Goal: Information Seeking & Learning: Learn about a topic

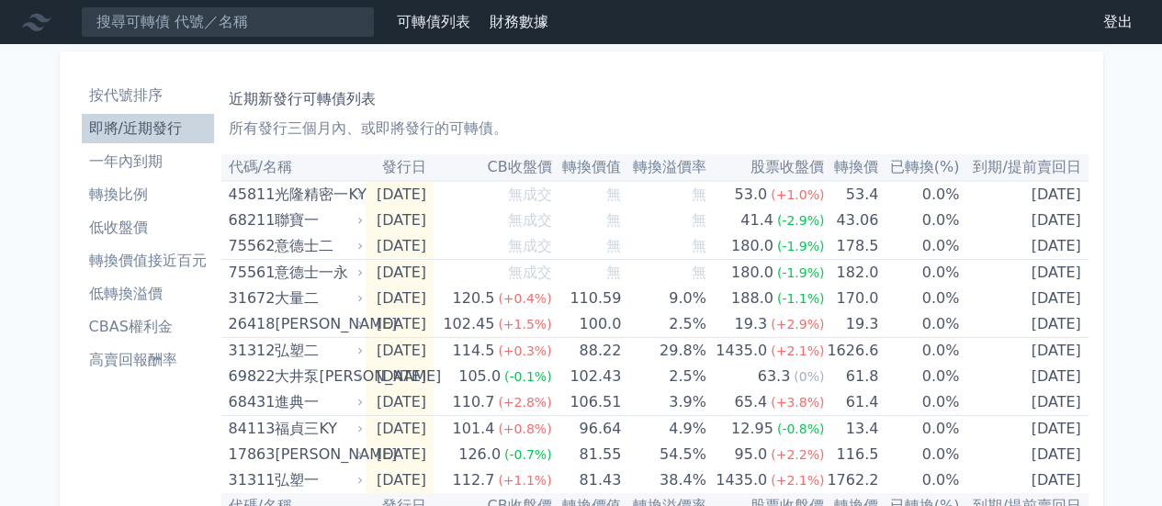
click at [125, 120] on li "即將/近期發行" at bounding box center [148, 129] width 132 height 22
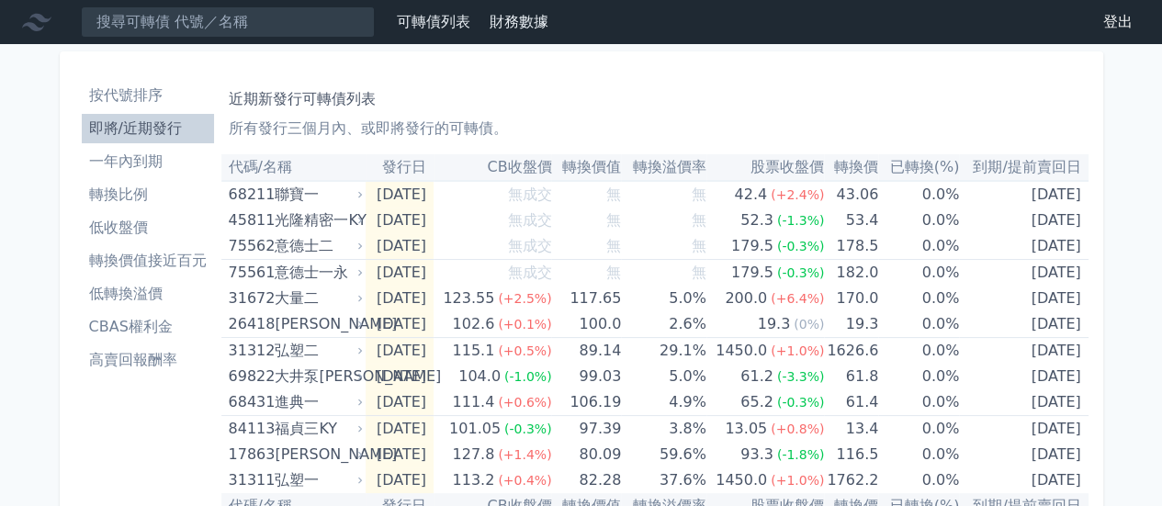
click at [151, 123] on li "即將/近期發行" at bounding box center [148, 129] width 132 height 22
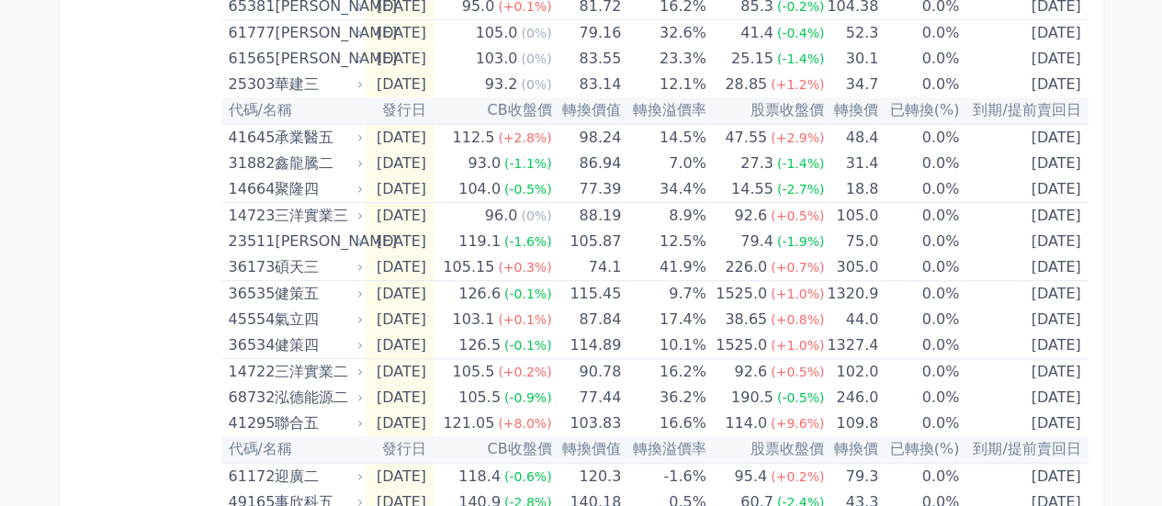
scroll to position [796, 0]
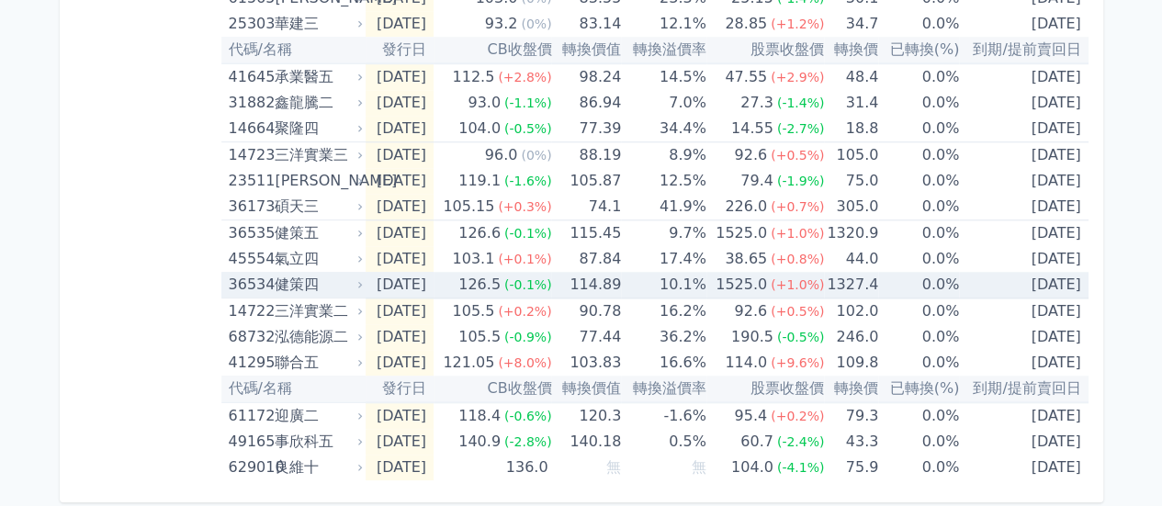
click at [362, 279] on icon at bounding box center [360, 284] width 11 height 11
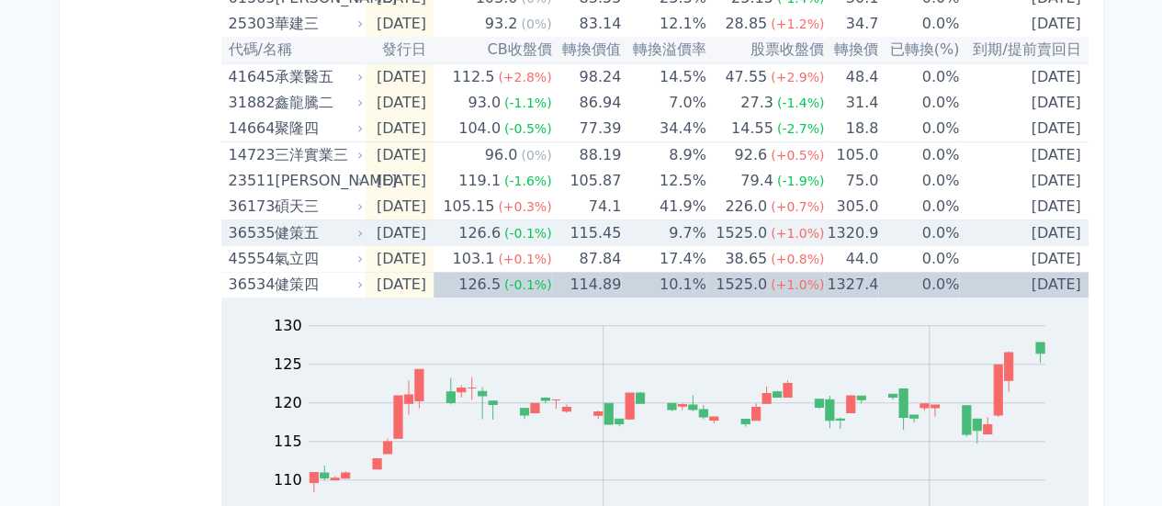
click at [358, 221] on div "36535 健策五" at bounding box center [298, 234] width 138 height 26
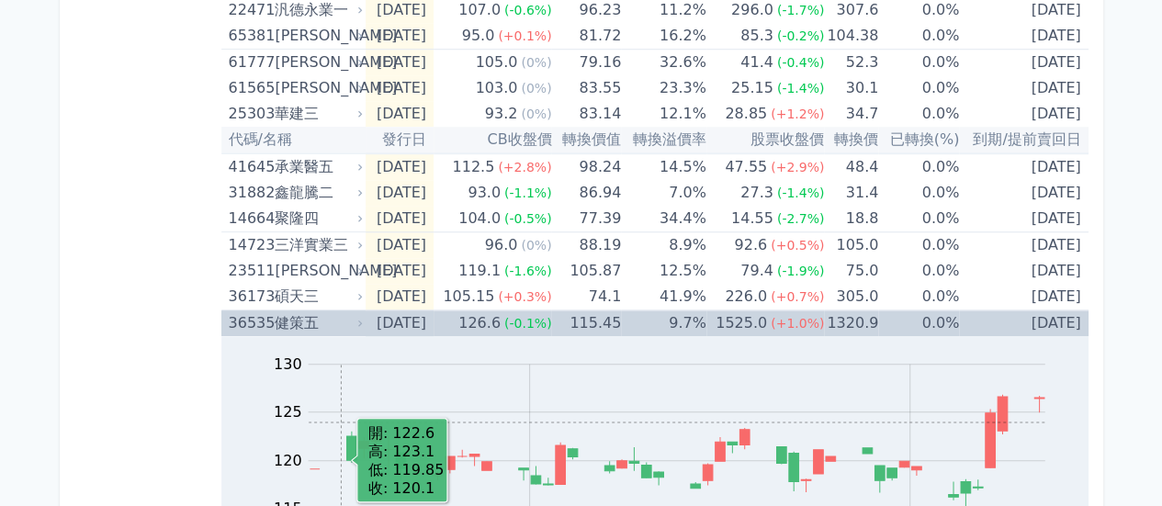
scroll to position [704, 0]
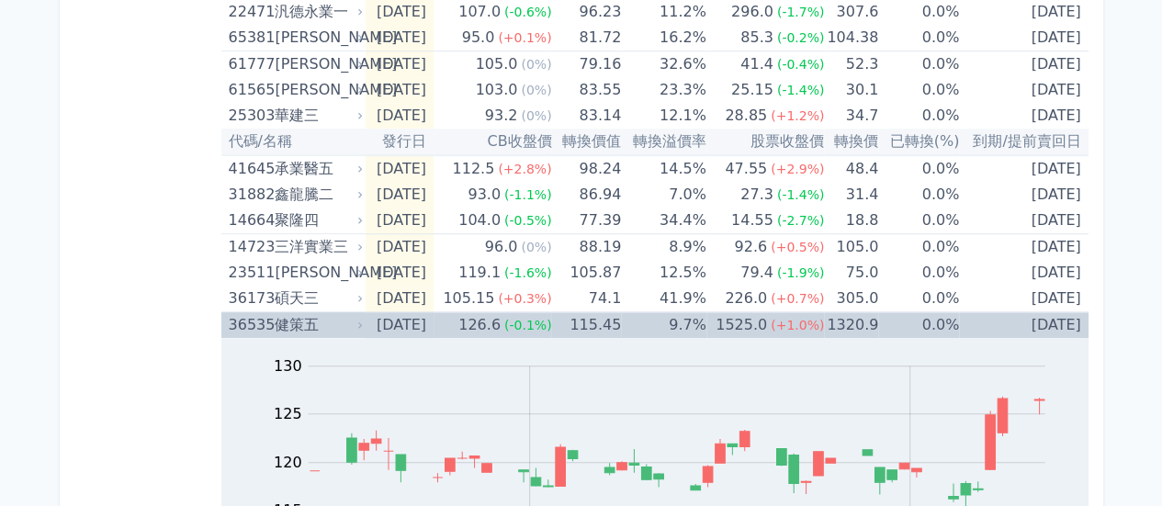
click at [357, 324] on icon at bounding box center [360, 325] width 11 height 11
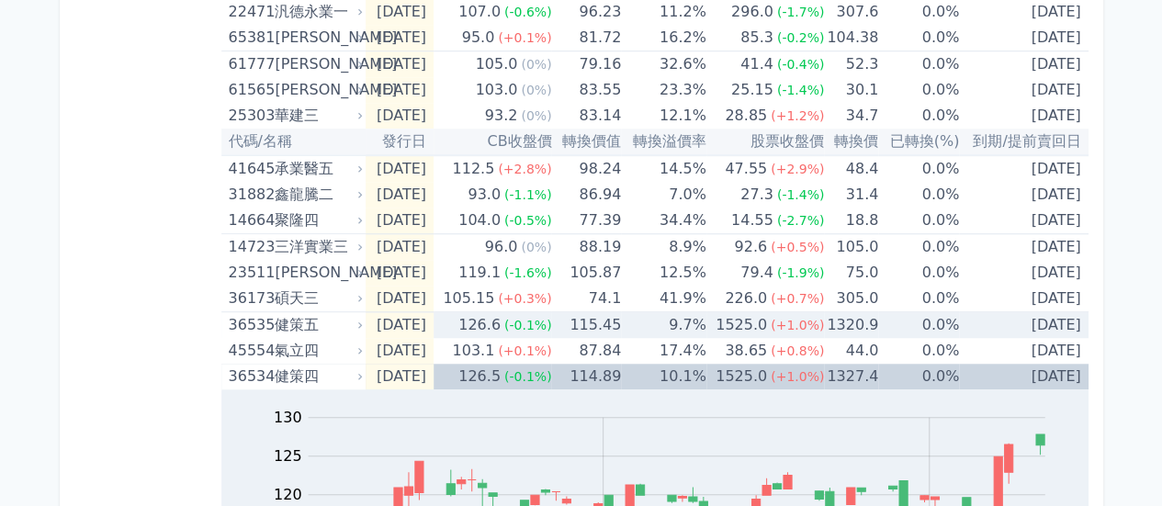
scroll to position [796, 0]
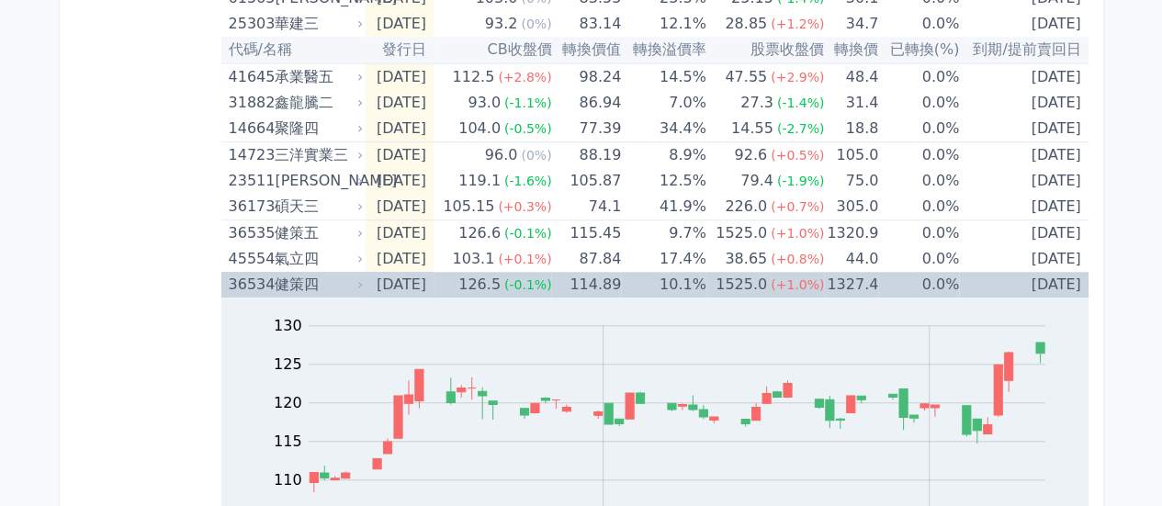
click at [355, 279] on icon at bounding box center [360, 284] width 11 height 11
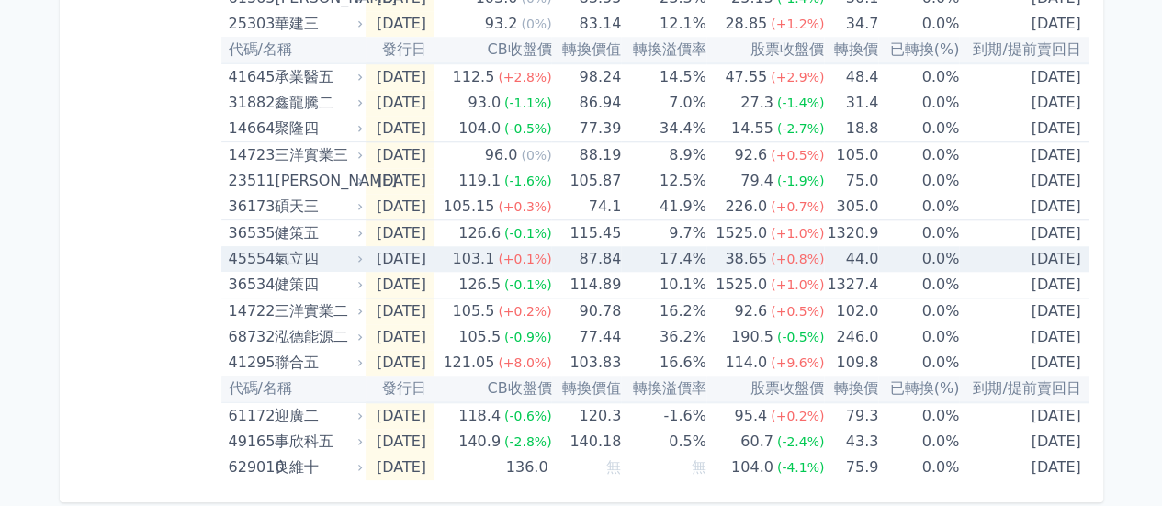
click at [355, 259] on icon at bounding box center [360, 259] width 11 height 11
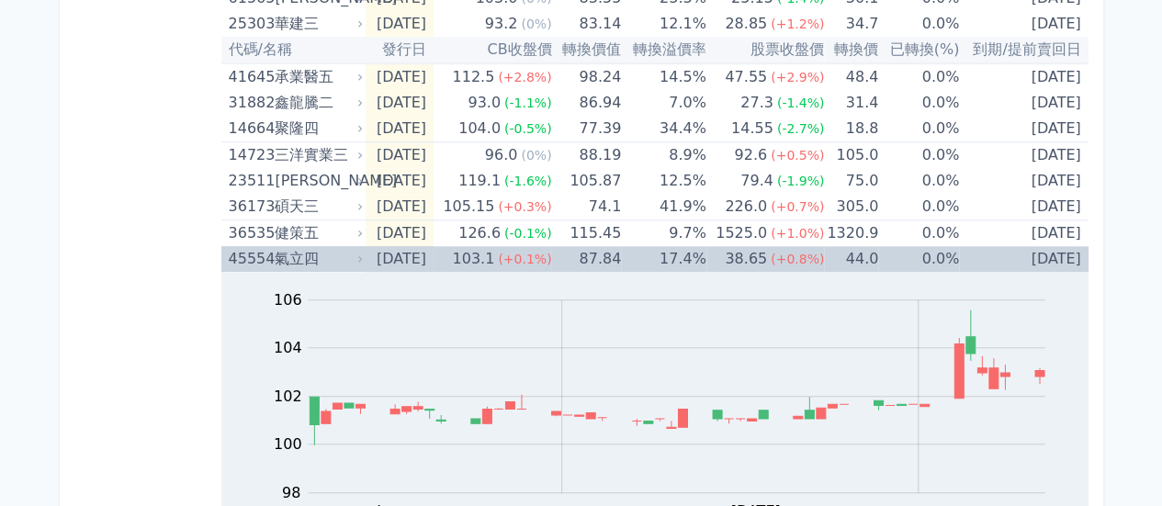
click at [355, 258] on icon at bounding box center [360, 259] width 11 height 11
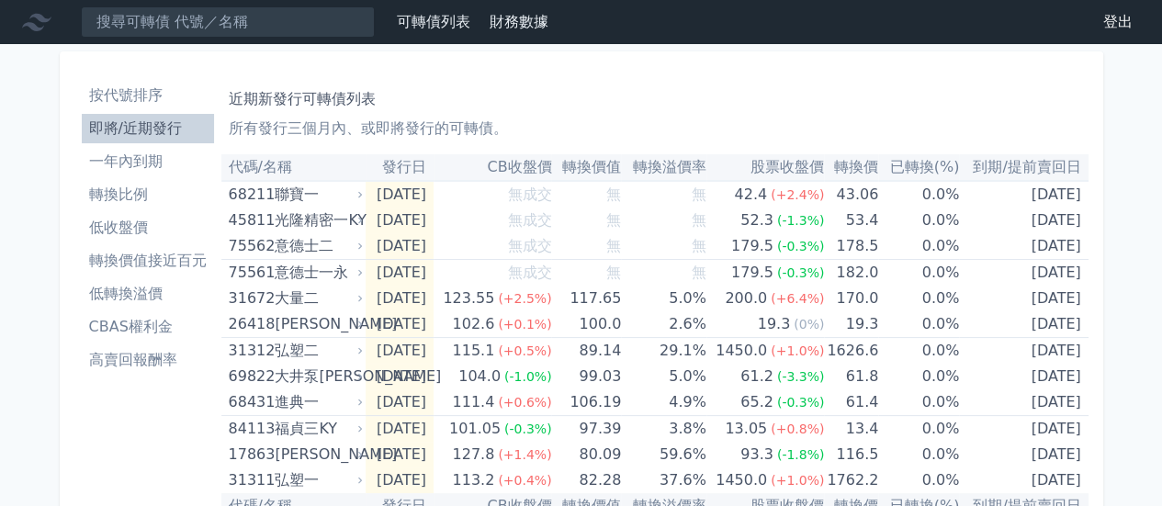
scroll to position [0, 0]
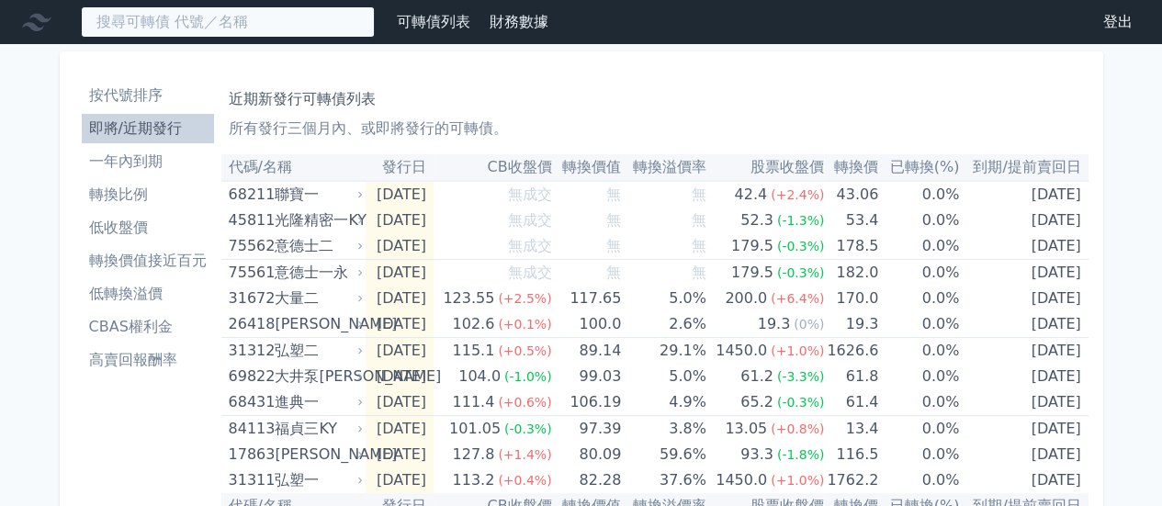
click at [169, 22] on input at bounding box center [228, 21] width 294 height 31
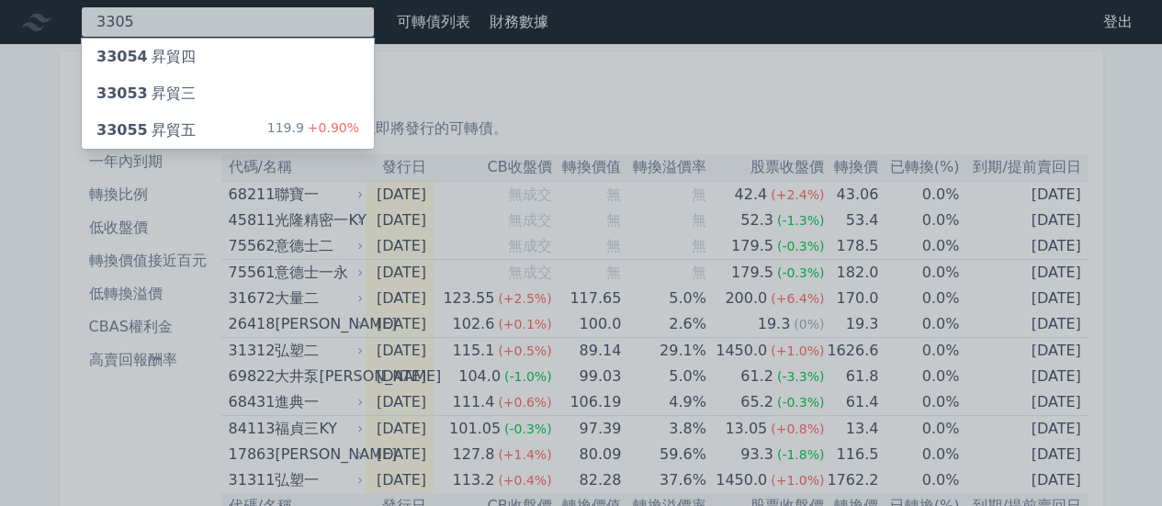
type input "3305"
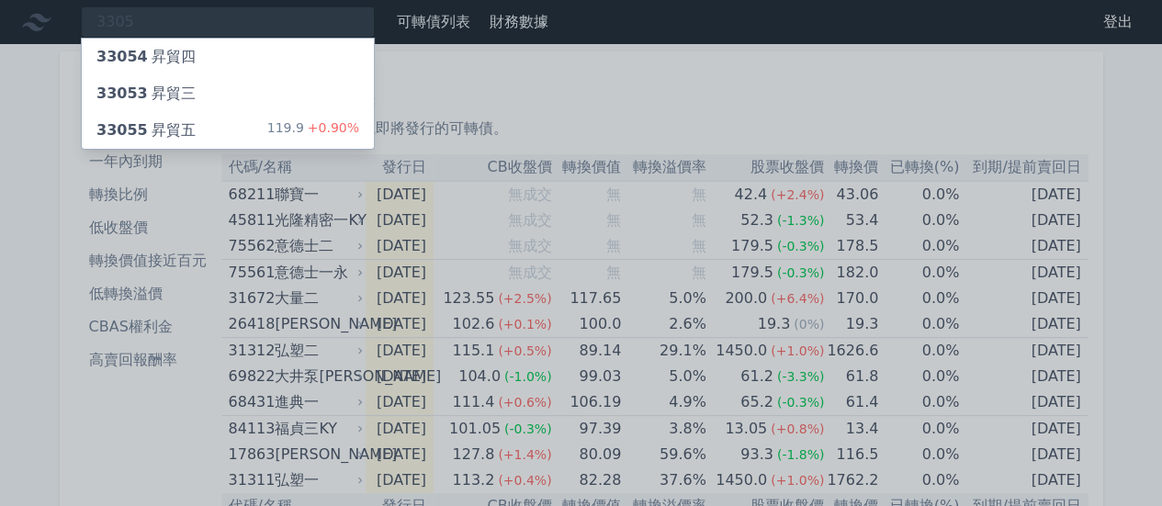
click at [202, 67] on div "33054 昇貿四" at bounding box center [228, 57] width 292 height 37
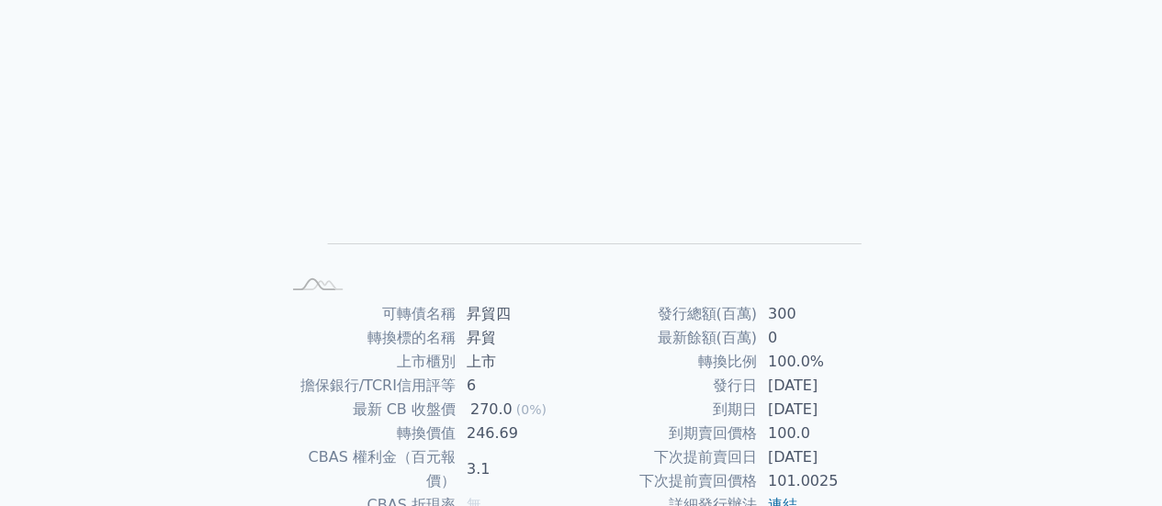
scroll to position [184, 0]
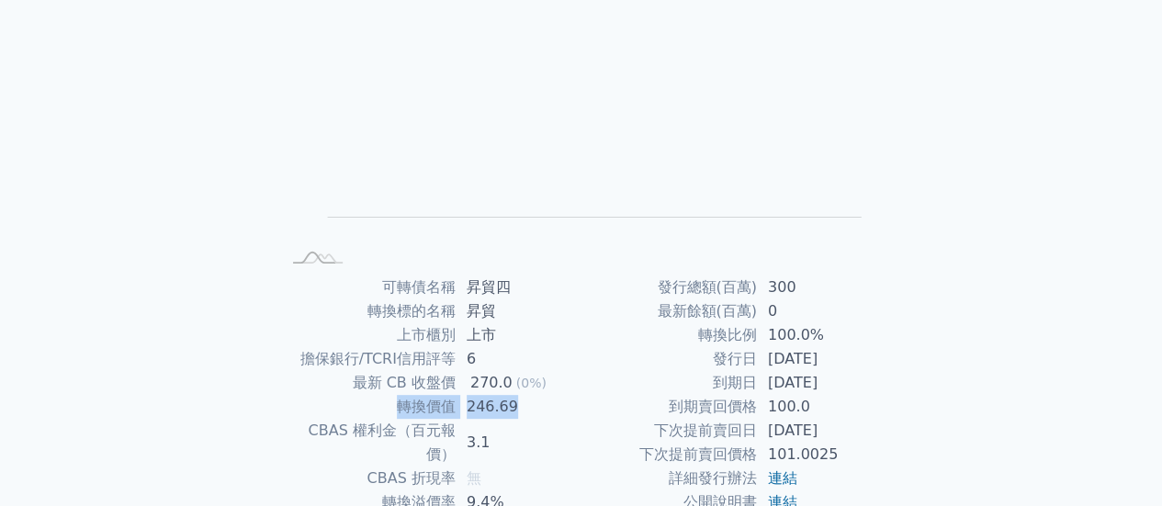
drag, startPoint x: 395, startPoint y: 408, endPoint x: 550, endPoint y: 402, distance: 154.5
click at [550, 402] on tr "轉換價值 246.69" at bounding box center [430, 407] width 301 height 24
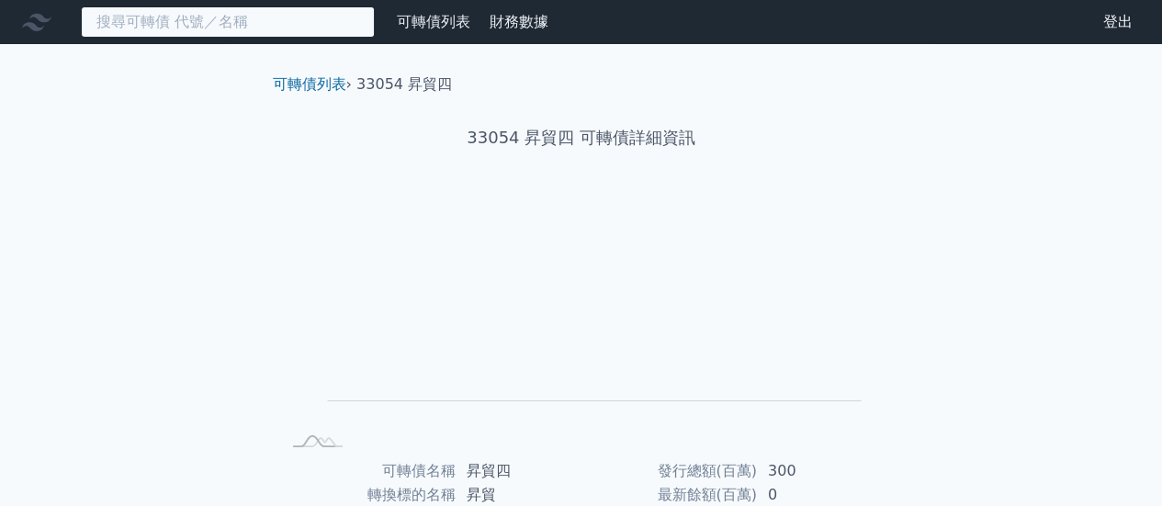
click at [198, 17] on input at bounding box center [228, 21] width 294 height 31
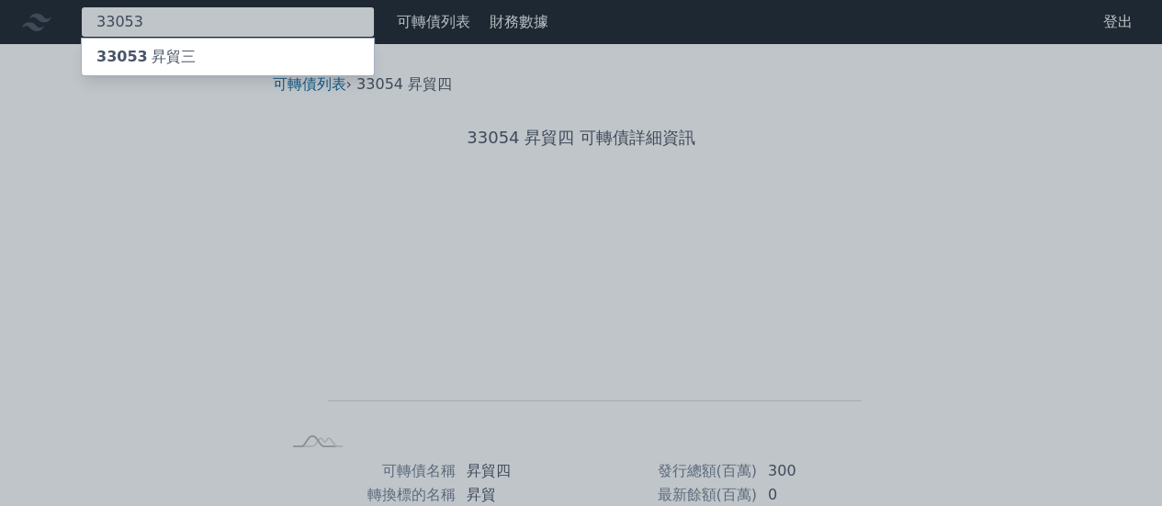
type input "33053"
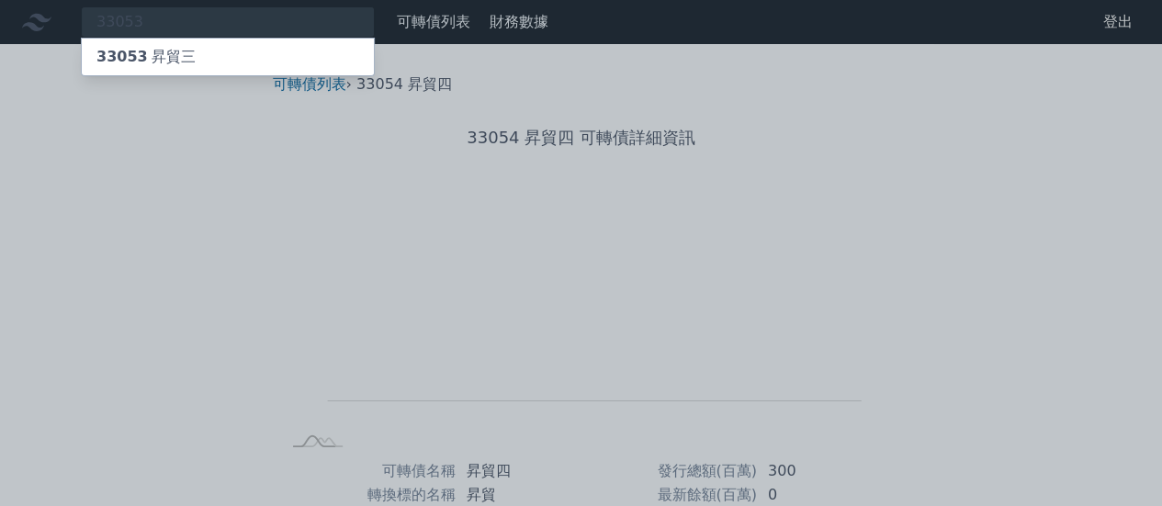
click at [171, 46] on div "33053 昇貿三" at bounding box center [145, 57] width 99 height 22
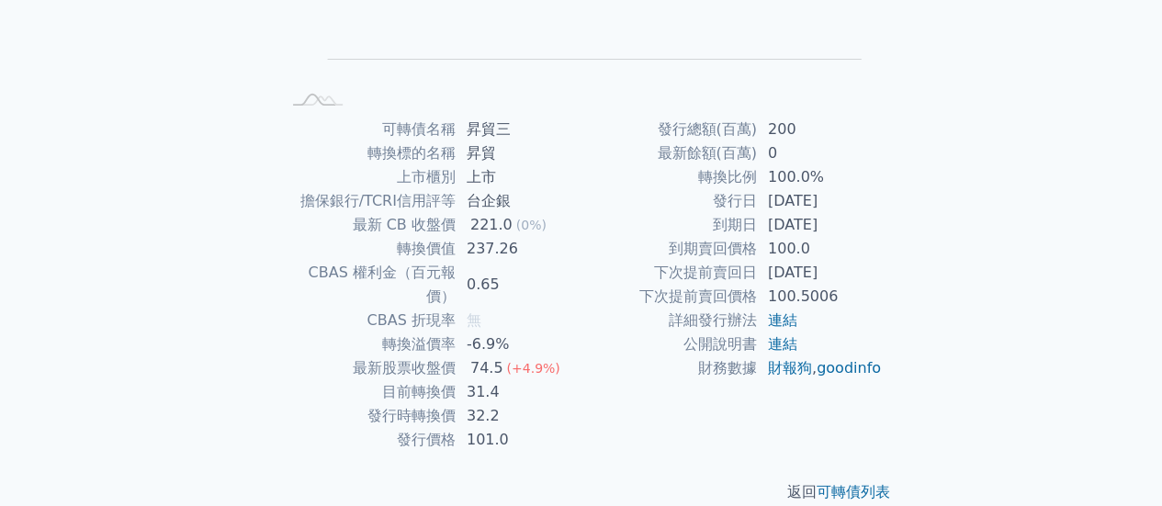
scroll to position [344, 0]
drag, startPoint x: 415, startPoint y: 221, endPoint x: 544, endPoint y: 221, distance: 128.6
click at [544, 221] on tr "最新 CB 收盤價 221.0 (0%)" at bounding box center [430, 223] width 301 height 24
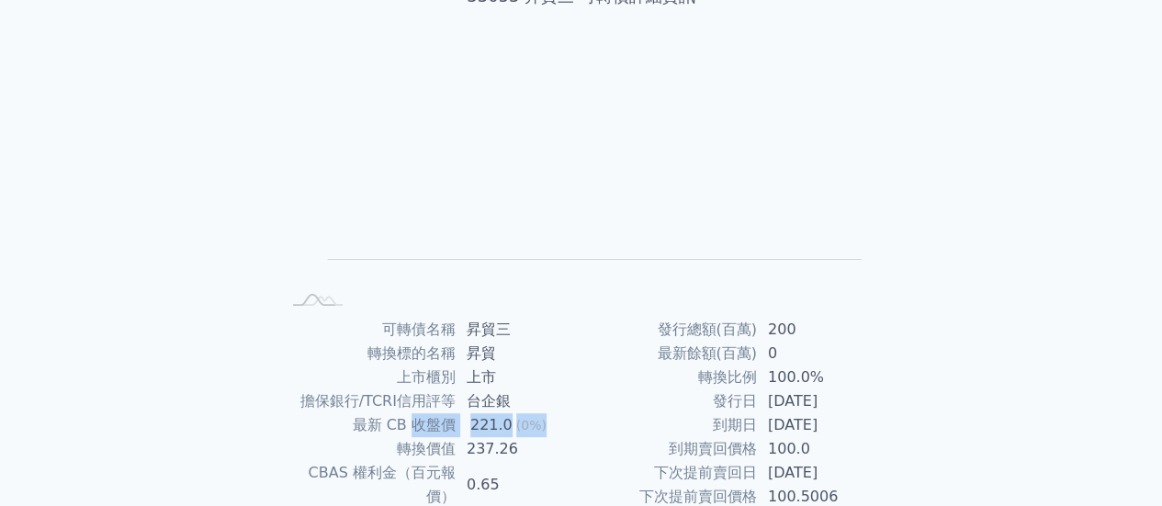
scroll to position [0, 0]
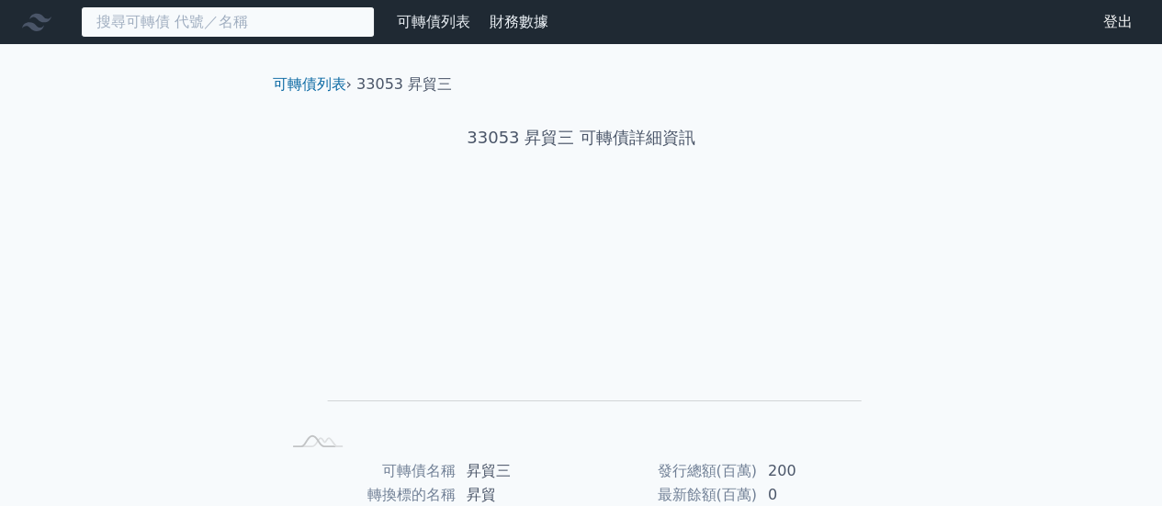
click at [172, 24] on input at bounding box center [228, 21] width 294 height 31
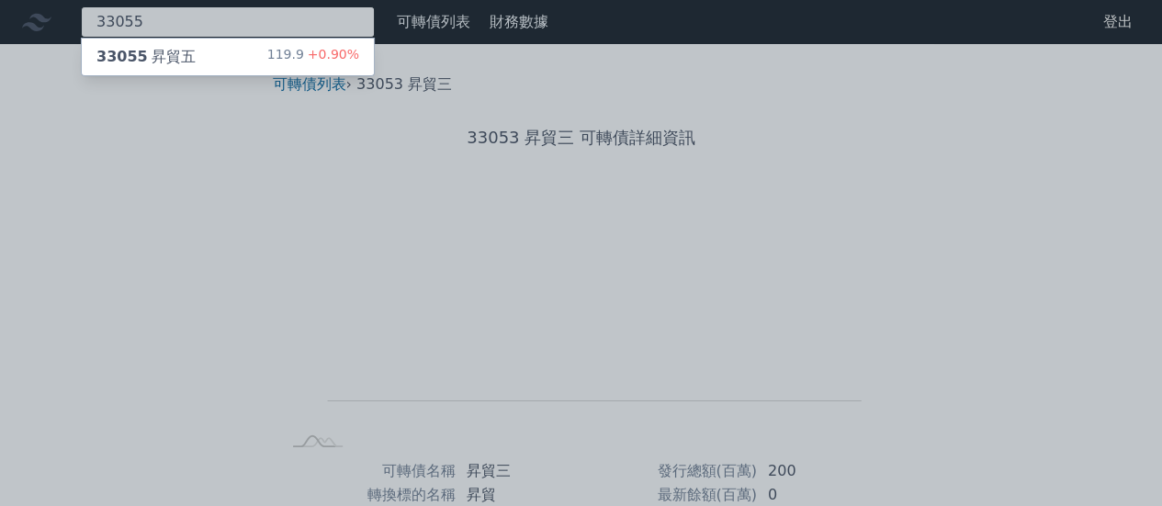
type input "33055"
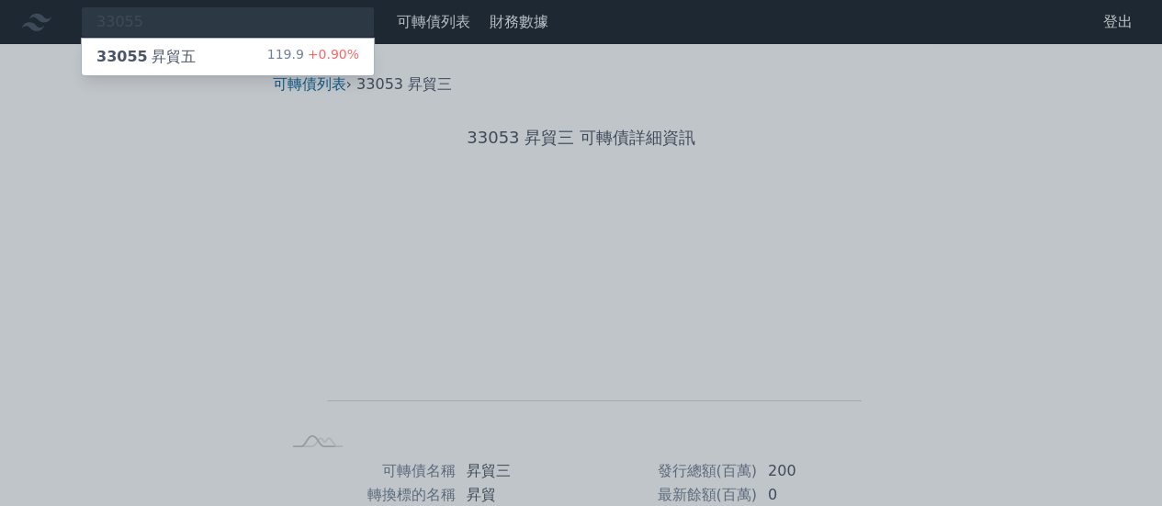
click at [154, 58] on div "33055 昇貿五" at bounding box center [145, 57] width 99 height 22
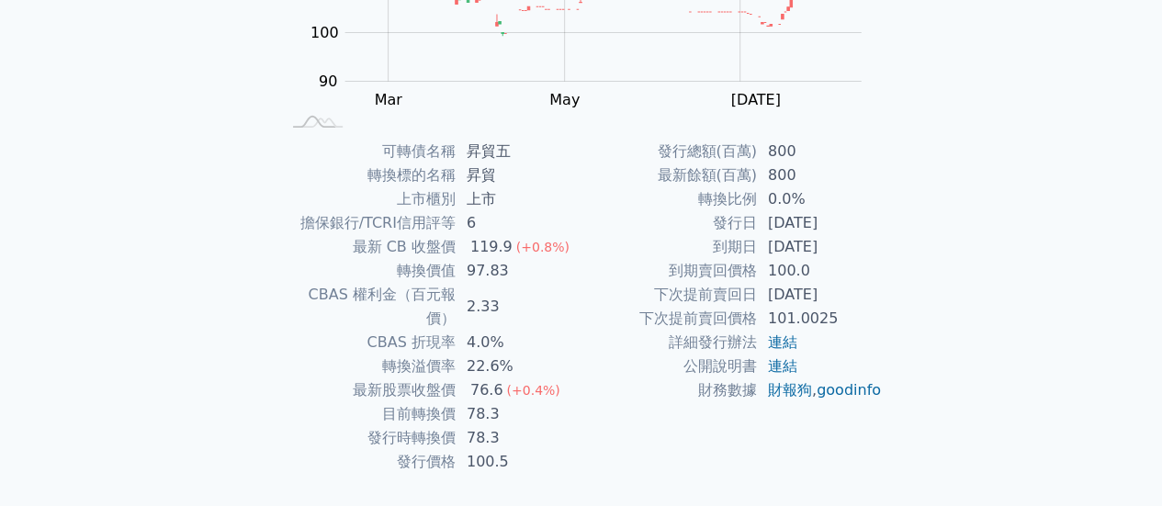
scroll to position [344, 0]
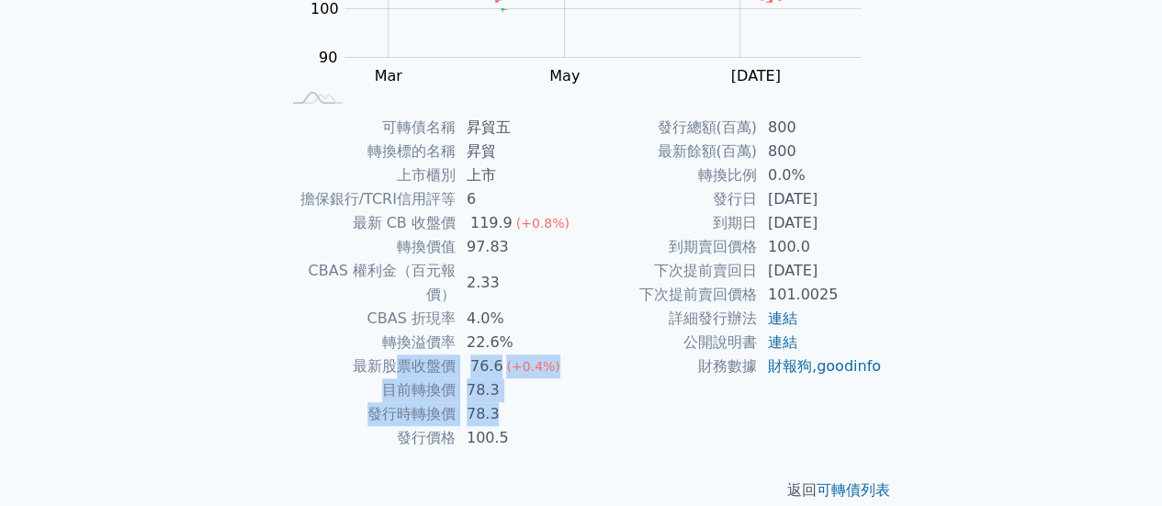
drag, startPoint x: 397, startPoint y: 337, endPoint x: 529, endPoint y: 380, distance: 138.9
click at [529, 380] on tbody "可轉債名稱 昇貿五 轉換標的名稱 昇貿 上市櫃別 上市 擔保銀行/TCRI信用評等 6 最新 CB 收盤價 119.9 (+0.8%) 轉換價值 97.83 …" at bounding box center [430, 283] width 301 height 334
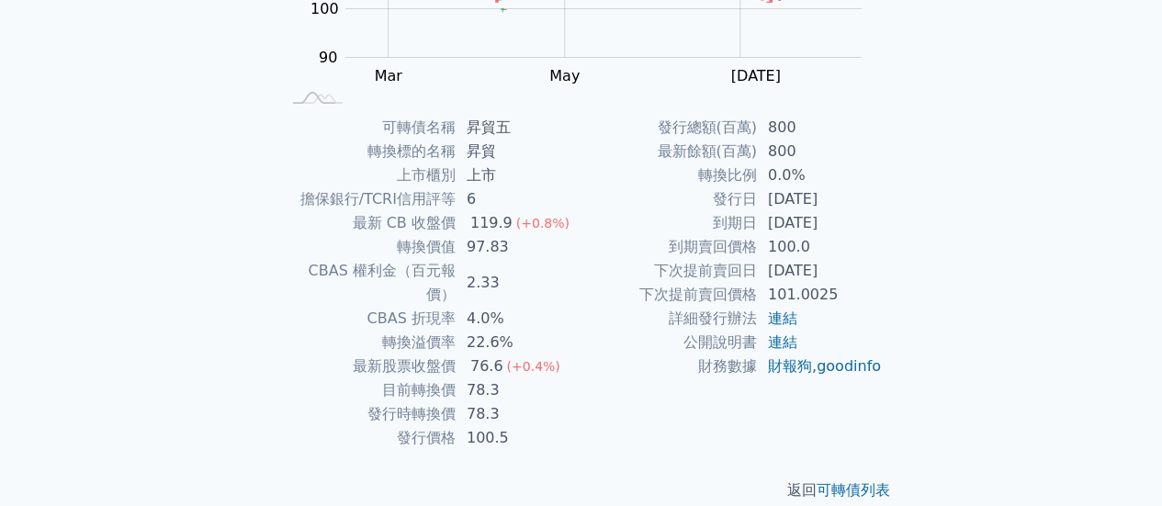
click at [600, 379] on td "財務數據" at bounding box center [670, 367] width 176 height 24
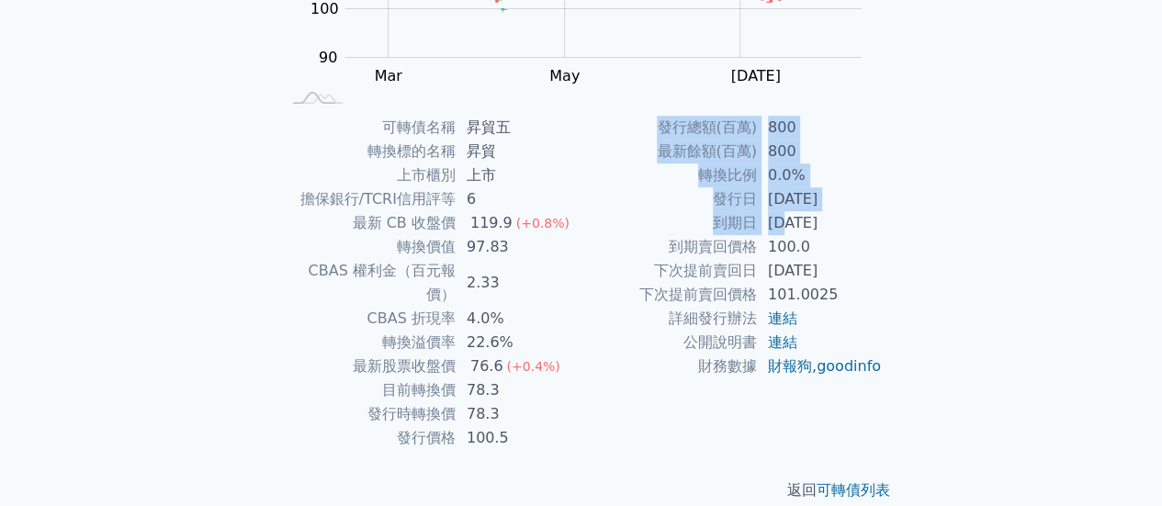
drag, startPoint x: 781, startPoint y: 217, endPoint x: 912, endPoint y: 217, distance: 131.4
click at [912, 217] on div "可轉債列表 › 33055 昇貿五 33055 昇貿五 可轉債詳細資訊 Zoom Out 100 85 90 95 100 140 110 130 120 8…" at bounding box center [582, 115] width 706 height 831
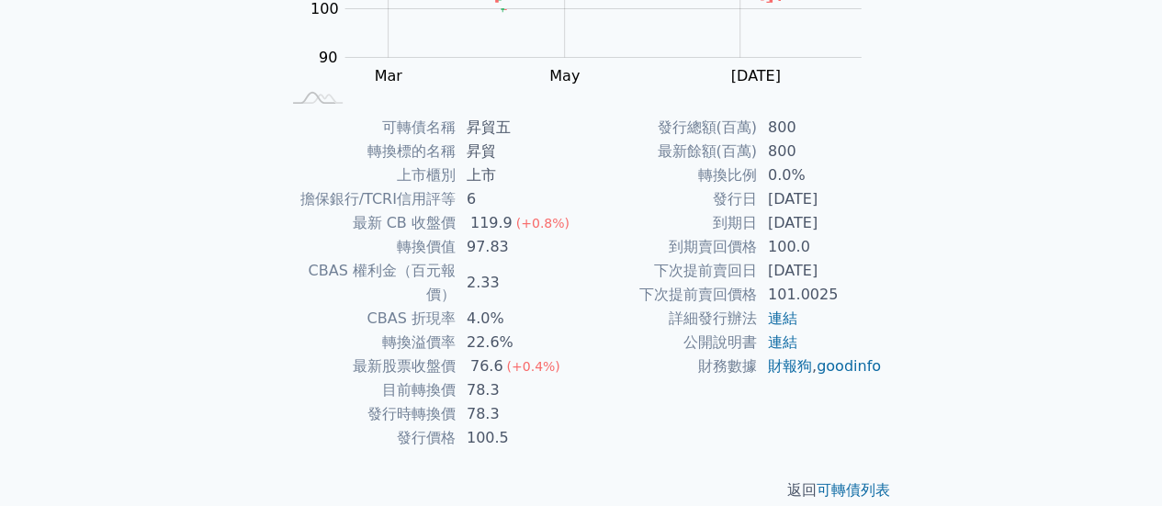
click at [457, 450] on div "返回 可轉債列表" at bounding box center [581, 490] width 647 height 81
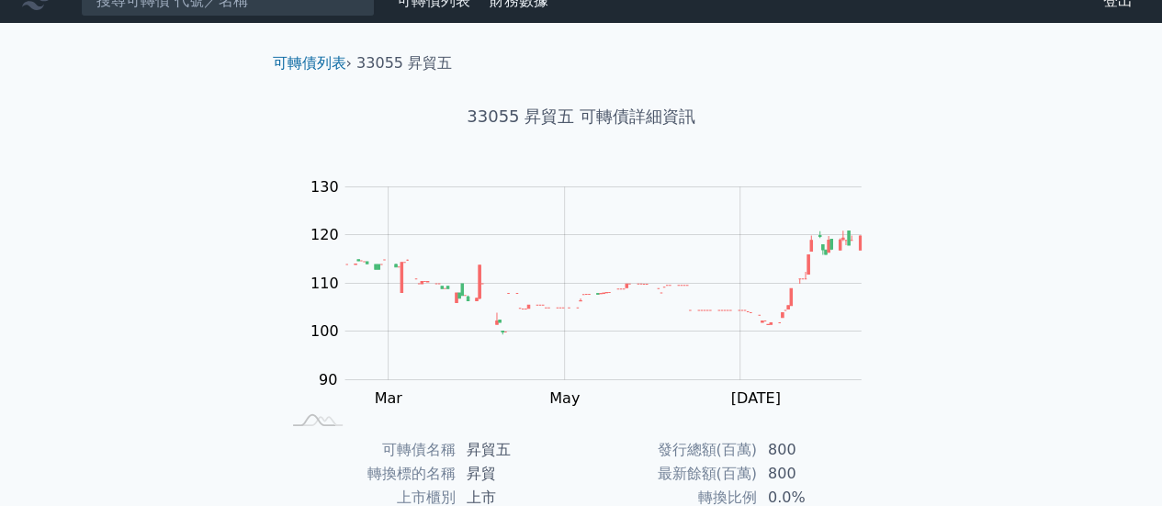
scroll to position [0, 0]
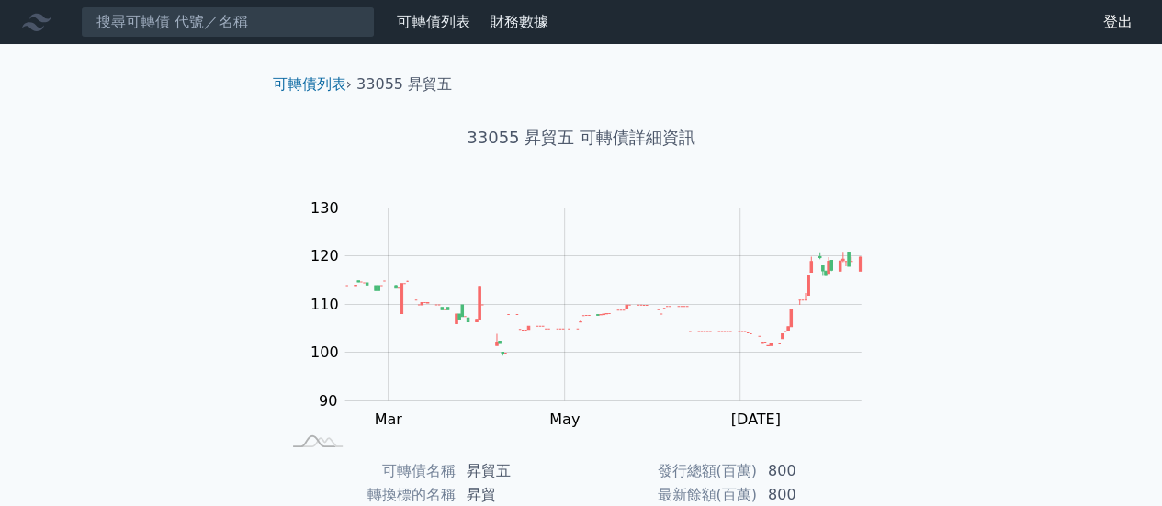
click at [149, 292] on div "可轉債列表 財務數據 可轉債列表 財務數據 登出 登出 可轉債列表 › 33055 昇貿五 33055 昇貿五 可轉債詳細資訊 Zoom Out 100 85…" at bounding box center [581, 437] width 1162 height 875
